Goal: Information Seeking & Learning: Learn about a topic

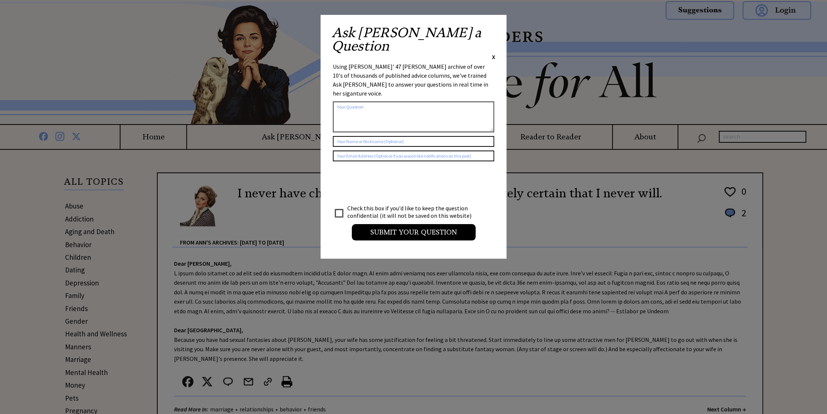
click at [493, 53] on span "X" at bounding box center [493, 56] width 3 height 7
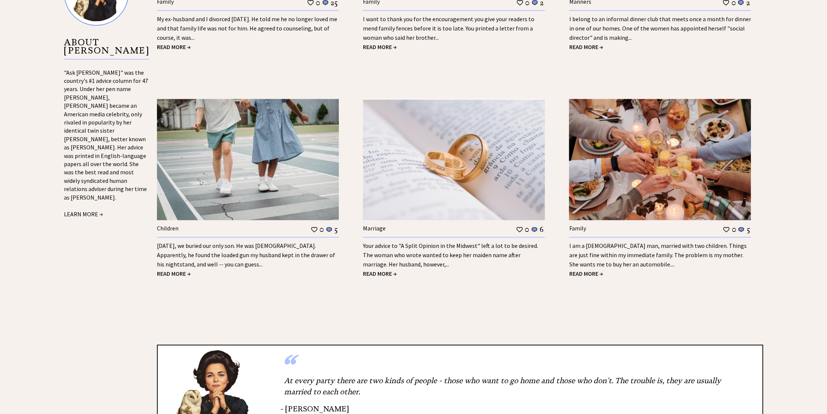
scroll to position [855, 0]
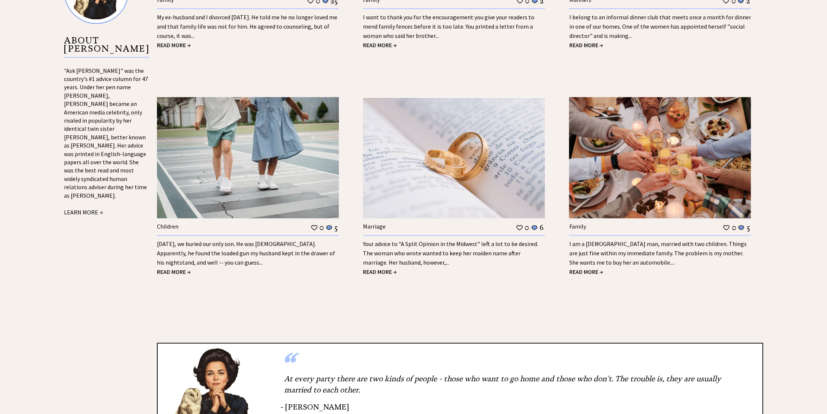
click at [219, 240] on link "Yesterday, we buried our only son. He was 9 years old. Apparently, he found the…" at bounding box center [246, 253] width 178 height 26
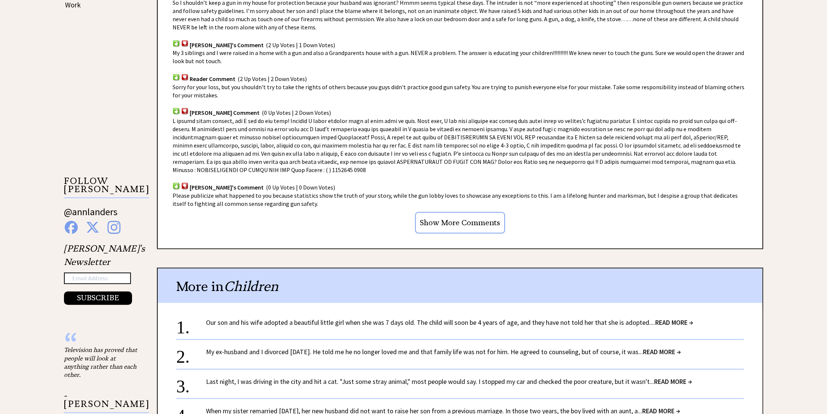
scroll to position [520, 0]
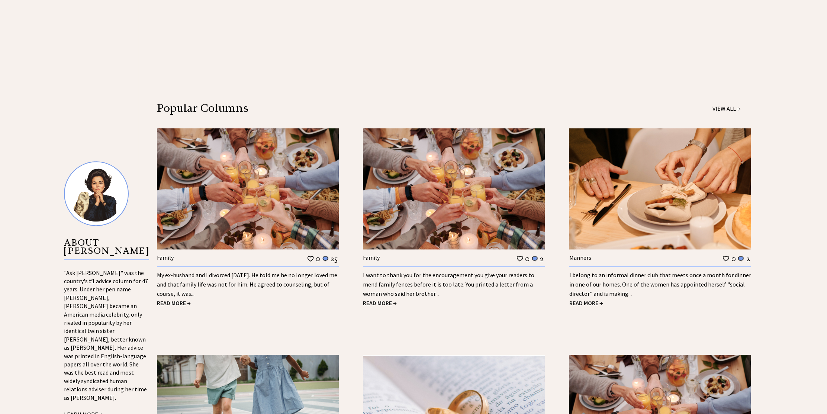
scroll to position [595, 0]
